Goal: Information Seeking & Learning: Learn about a topic

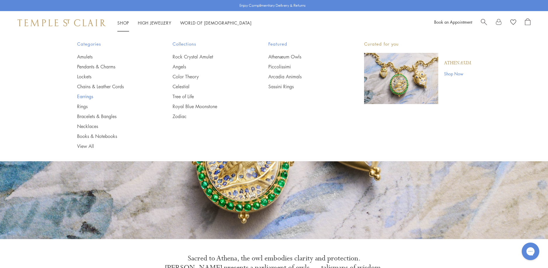
click at [86, 96] on link "Earrings" at bounding box center [113, 96] width 72 height 6
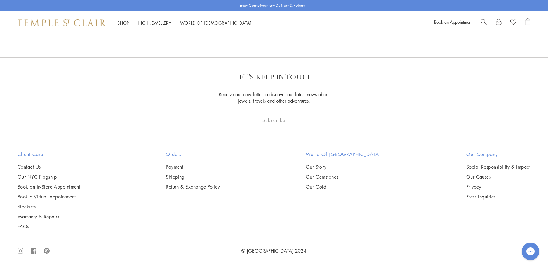
scroll to position [3647, 0]
click at [264, 34] on link "2" at bounding box center [264, 26] width 19 height 16
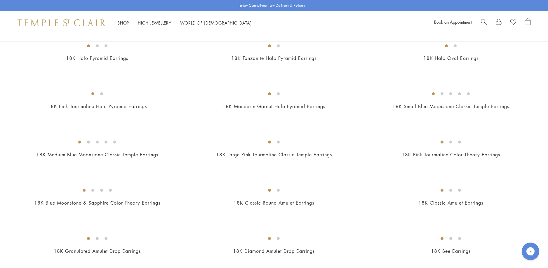
scroll to position [292, 0]
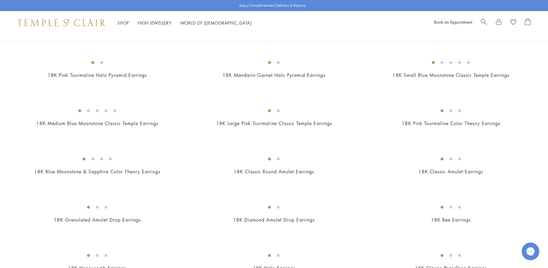
click at [0, 0] on img at bounding box center [0, 0] width 0 height 0
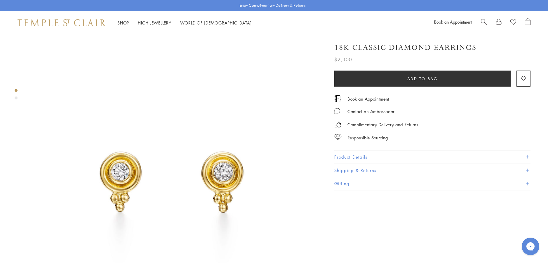
click at [340, 156] on button "Product Details" at bounding box center [432, 157] width 196 height 13
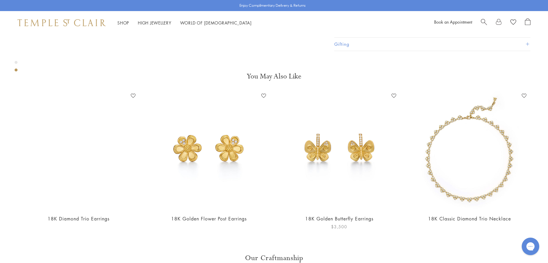
scroll to position [584, 0]
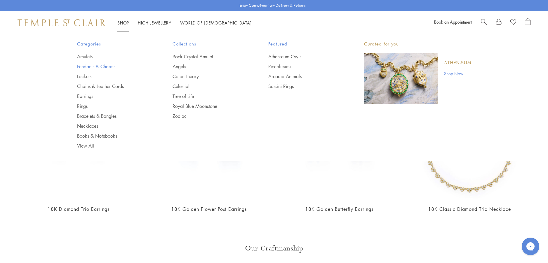
click at [99, 65] on link "Pendants & Charms" at bounding box center [113, 66] width 72 height 6
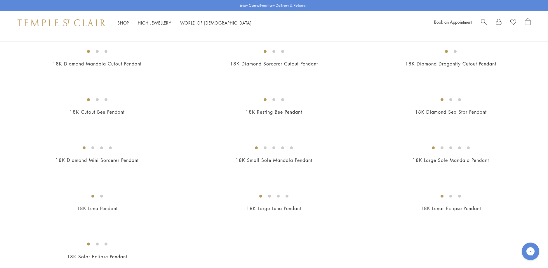
scroll to position [904, 0]
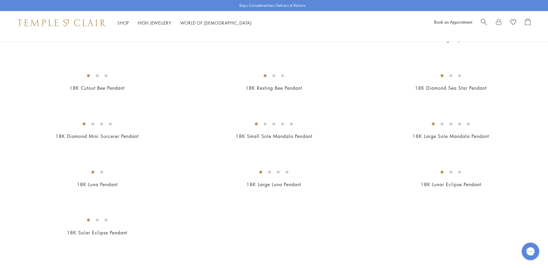
click at [0, 0] on img at bounding box center [0, 0] width 0 height 0
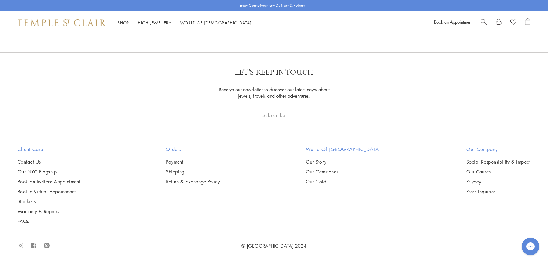
scroll to position [968, 0]
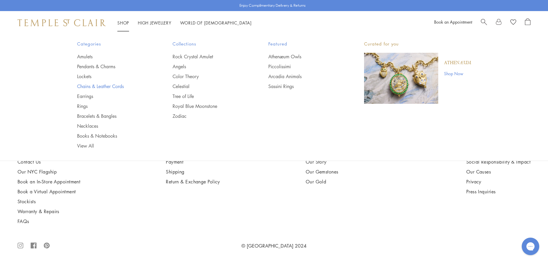
click at [104, 88] on link "Chains & Leather Cords" at bounding box center [113, 86] width 72 height 6
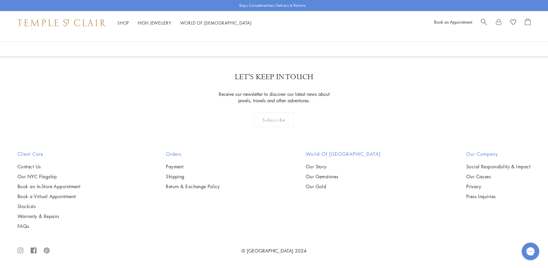
scroll to position [1080, 0]
click at [0, 0] on img at bounding box center [0, 0] width 0 height 0
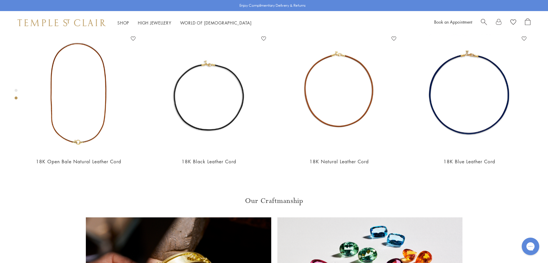
scroll to position [355, 0]
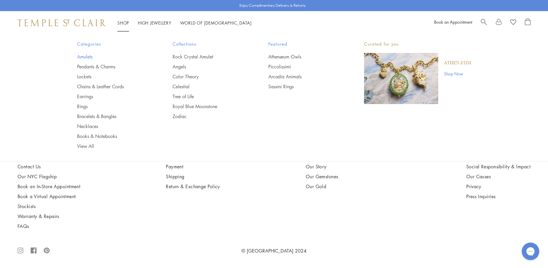
click at [81, 57] on link "Amulets" at bounding box center [113, 56] width 72 height 6
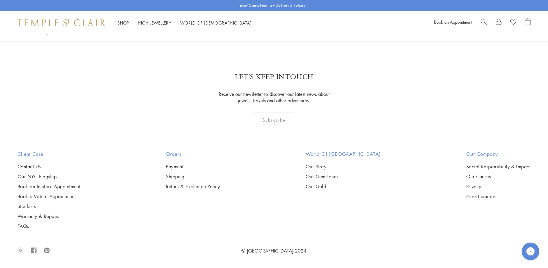
scroll to position [1225, 0]
click at [0, 0] on img at bounding box center [0, 0] width 0 height 0
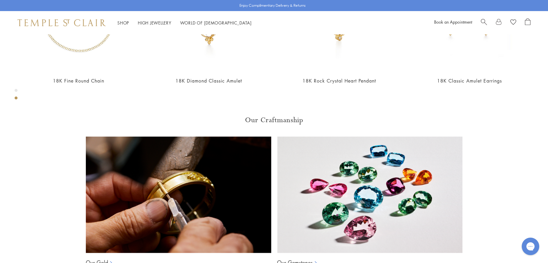
scroll to position [414, 0]
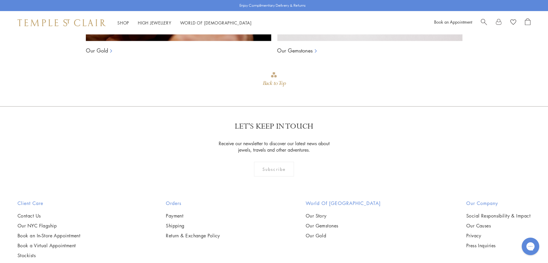
scroll to position [647, 0]
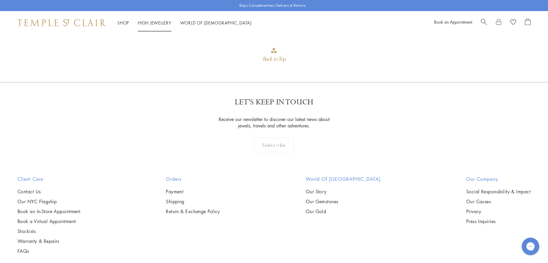
click at [147, 21] on link "High Jewellery High Jewellery" at bounding box center [155, 23] width 34 height 6
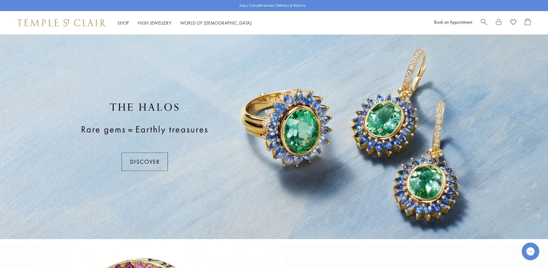
click at [142, 164] on div at bounding box center [274, 136] width 548 height 204
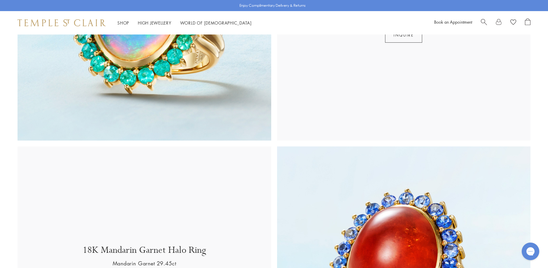
scroll to position [875, 0]
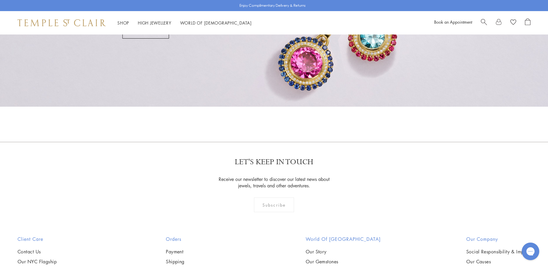
scroll to position [554, 0]
